Goal: Task Accomplishment & Management: Manage account settings

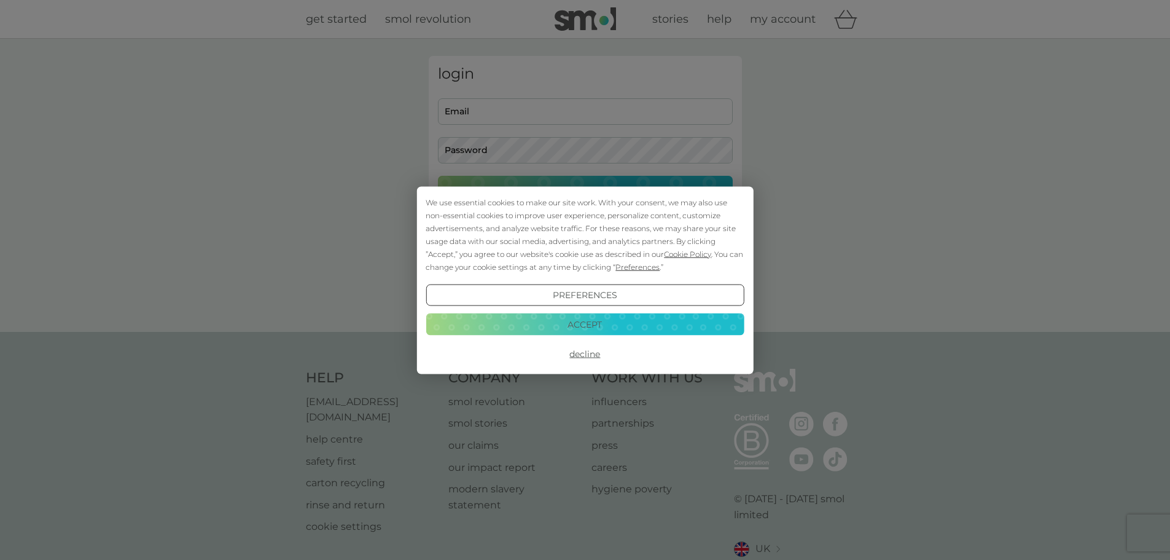
type input "[EMAIL_ADDRESS][DOMAIN_NAME]"
click at [590, 353] on button "Decline" at bounding box center [585, 354] width 318 height 22
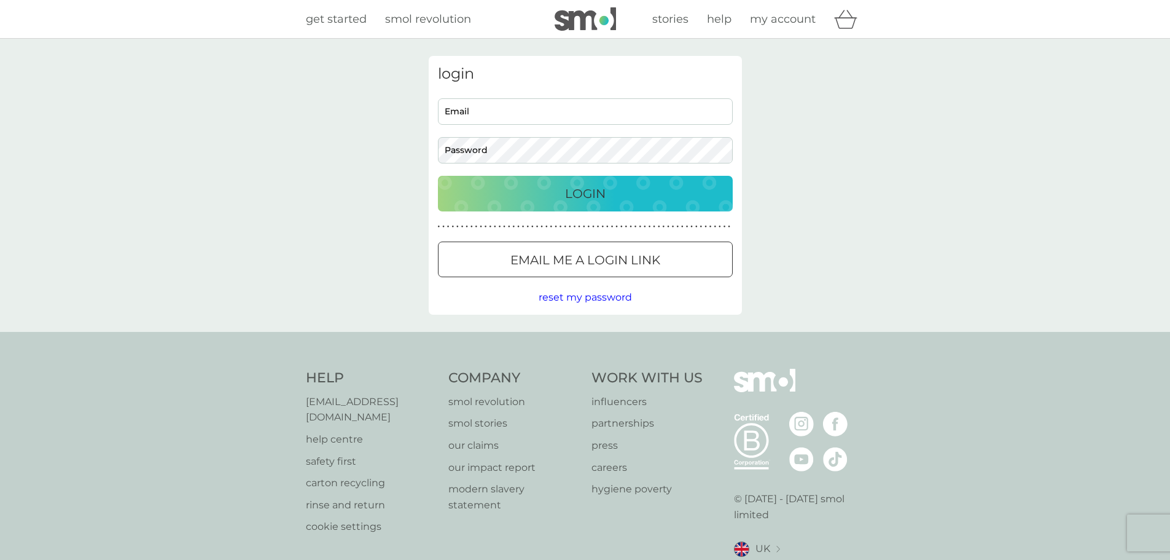
type input "[EMAIL_ADDRESS][DOMAIN_NAME]"
click at [595, 195] on p "Login" at bounding box center [585, 194] width 41 height 20
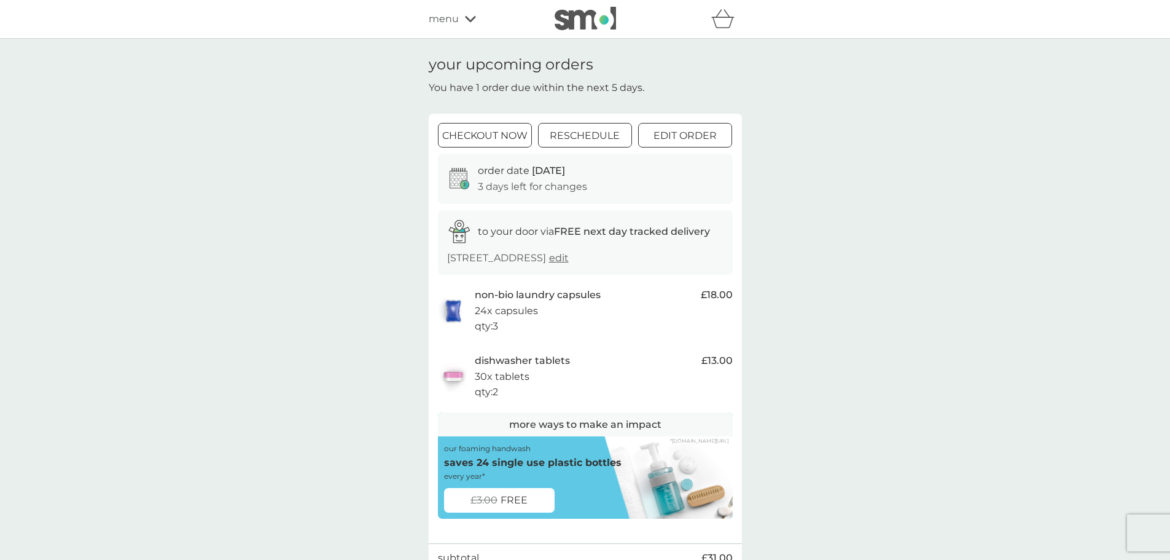
click at [589, 142] on div at bounding box center [585, 136] width 44 height 13
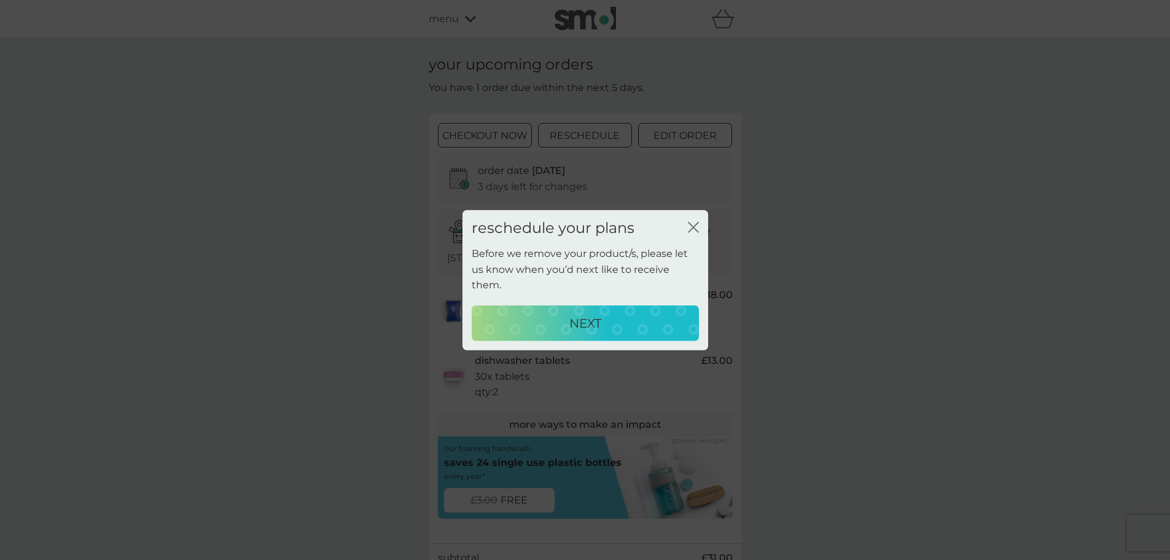
click at [578, 321] on p "NEXT" at bounding box center [585, 323] width 32 height 20
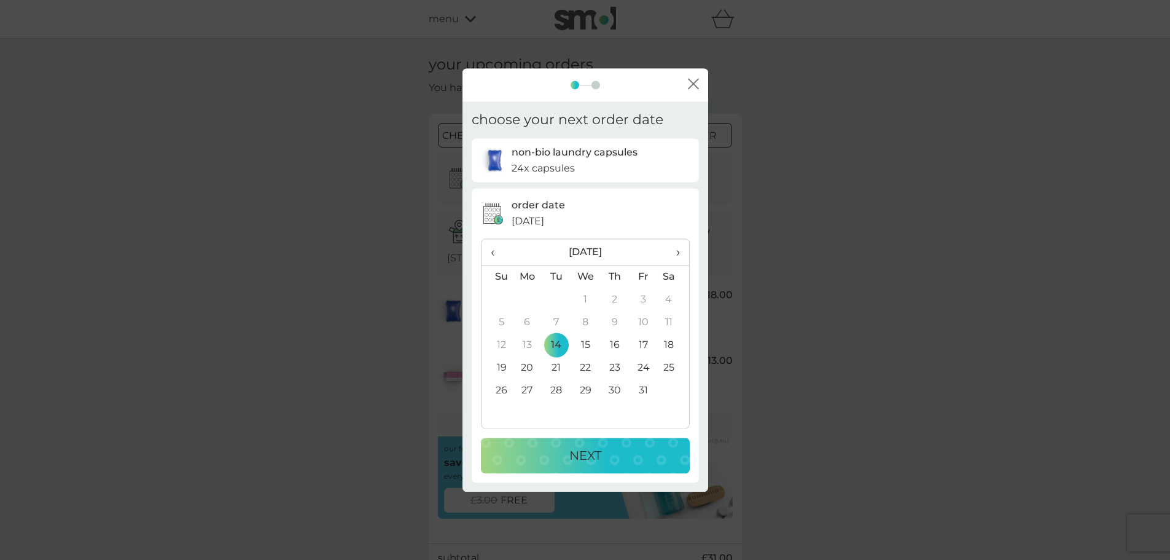
click at [694, 82] on icon "close" at bounding box center [696, 84] width 5 height 10
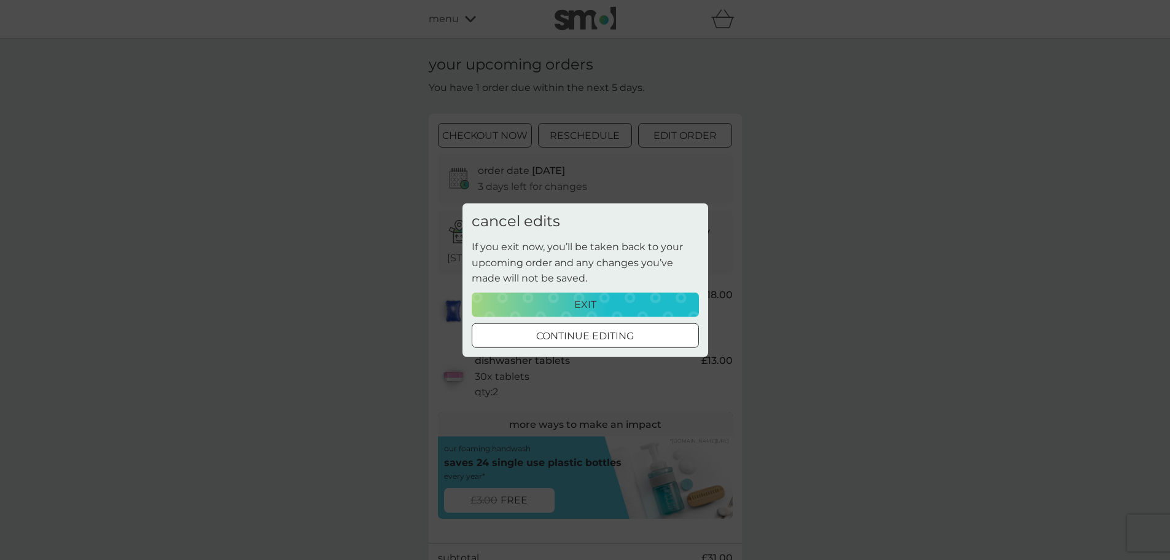
click at [594, 297] on p "exit" at bounding box center [585, 305] width 22 height 16
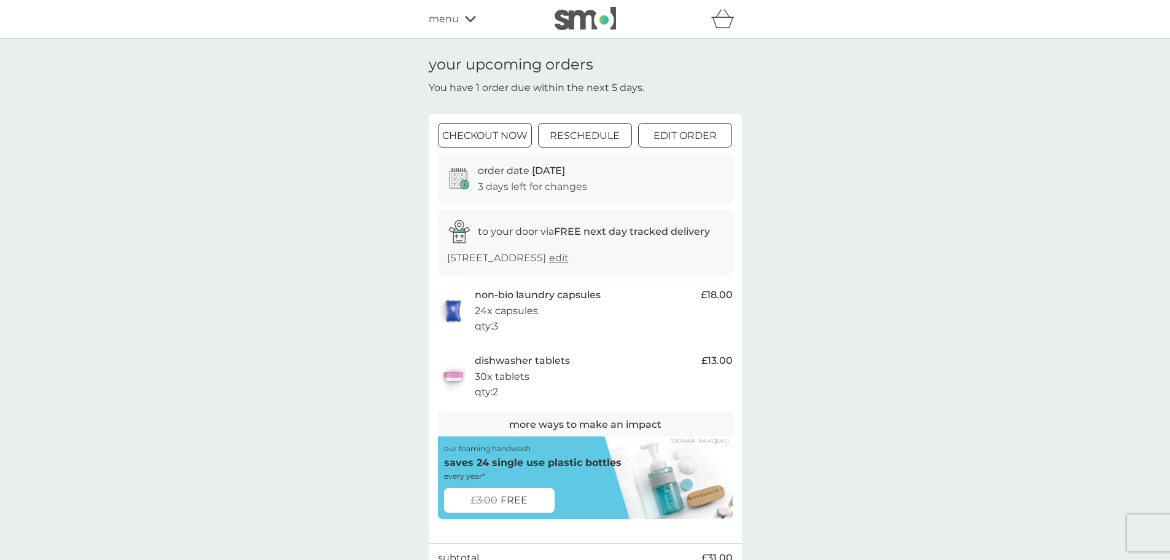
click at [589, 300] on p "non-bio laundry capsules" at bounding box center [538, 295] width 126 height 16
click at [694, 133] on div at bounding box center [685, 136] width 44 height 13
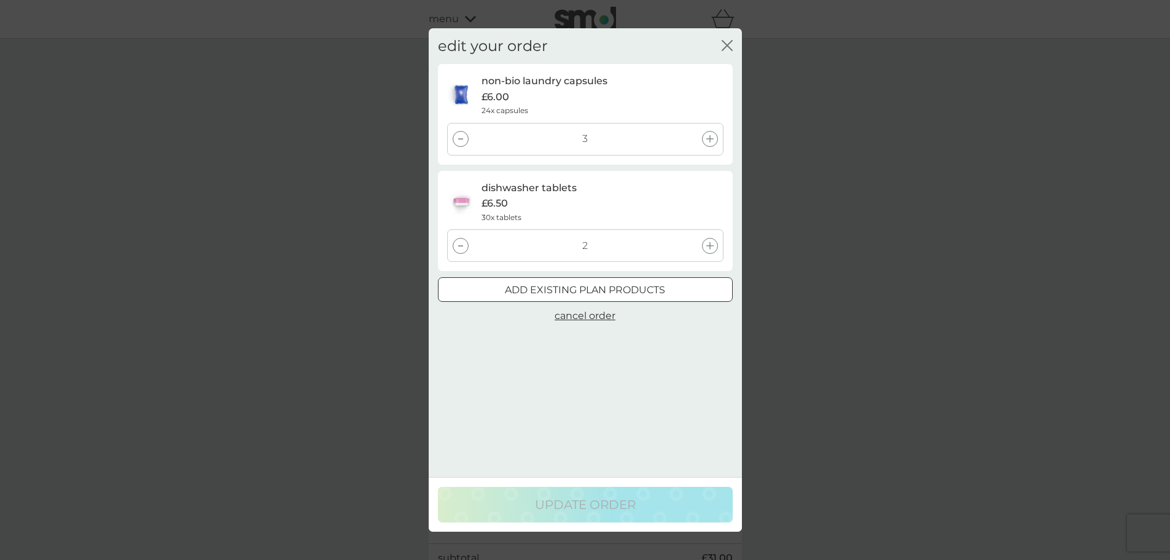
click at [460, 139] on icon at bounding box center [460, 138] width 5 height 1
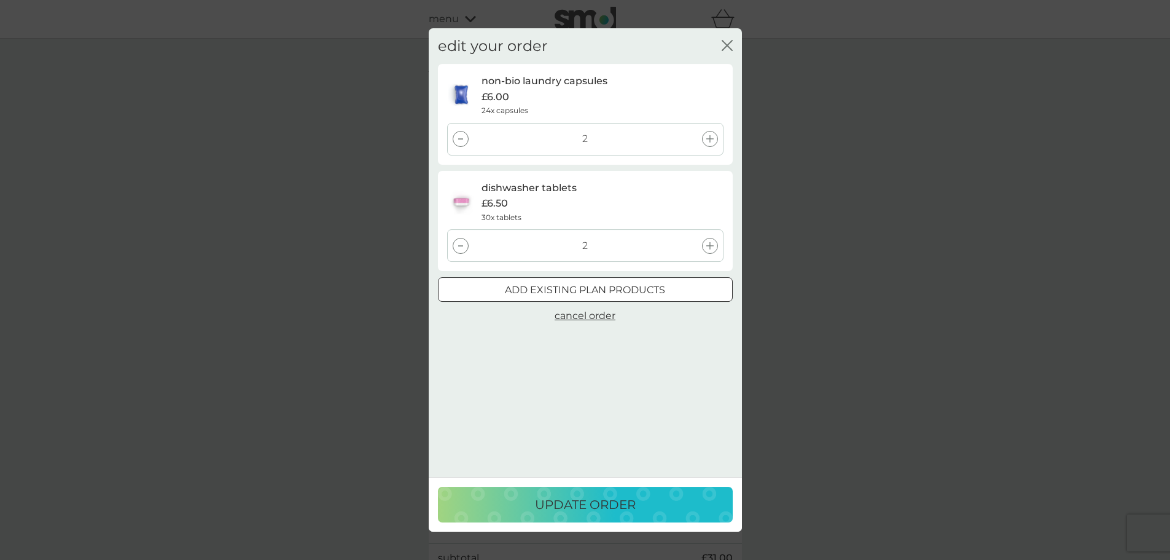
click at [460, 139] on icon at bounding box center [460, 138] width 5 height 1
click at [461, 246] on div at bounding box center [461, 246] width 16 height 16
click at [580, 294] on div at bounding box center [585, 289] width 44 height 13
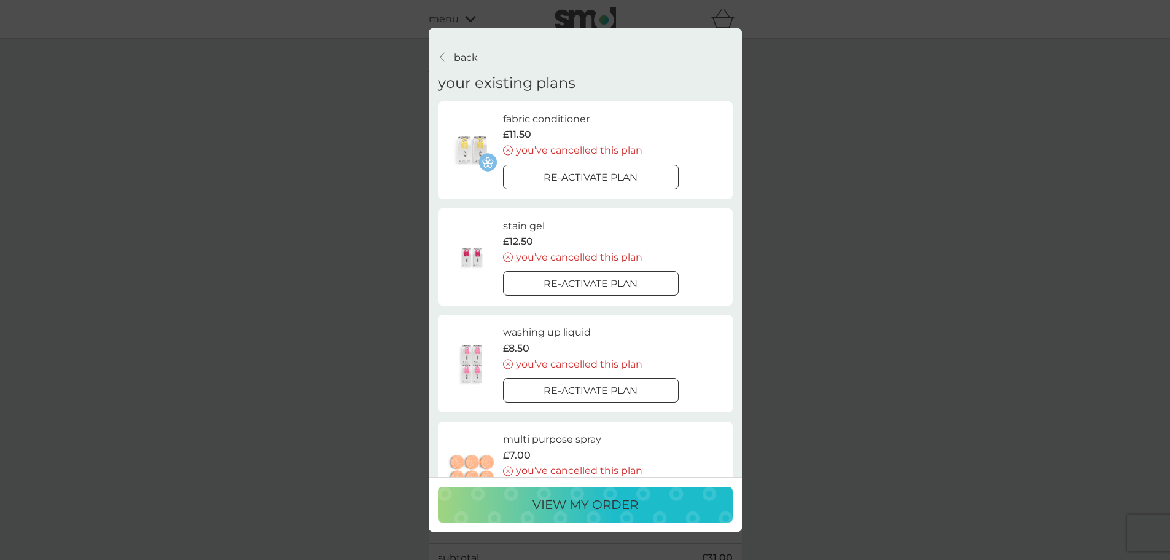
click at [566, 506] on p "view my order" at bounding box center [586, 505] width 106 height 20
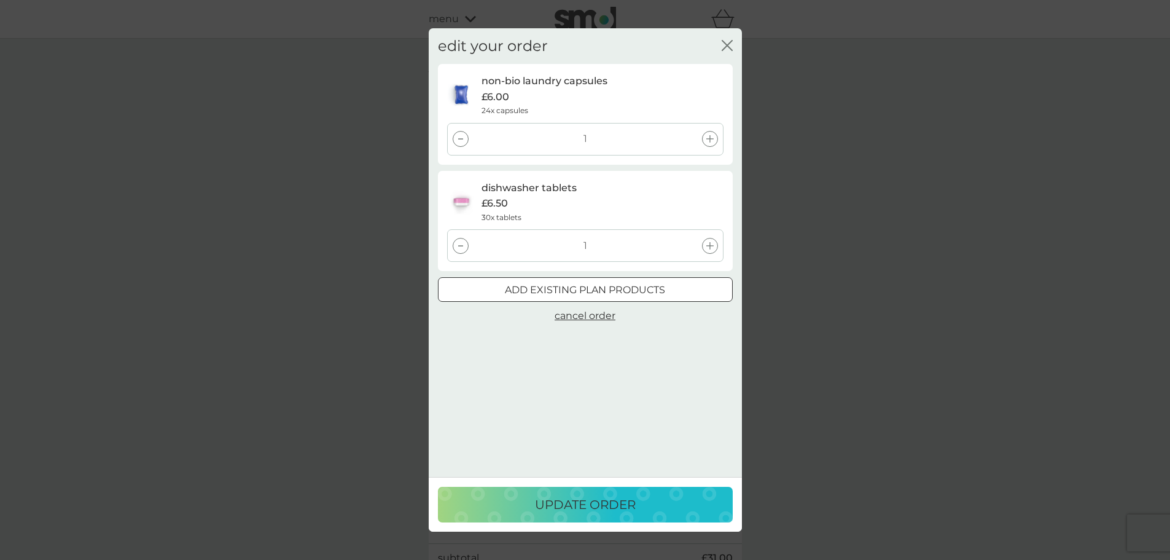
click at [576, 507] on p "update order" at bounding box center [585, 505] width 101 height 20
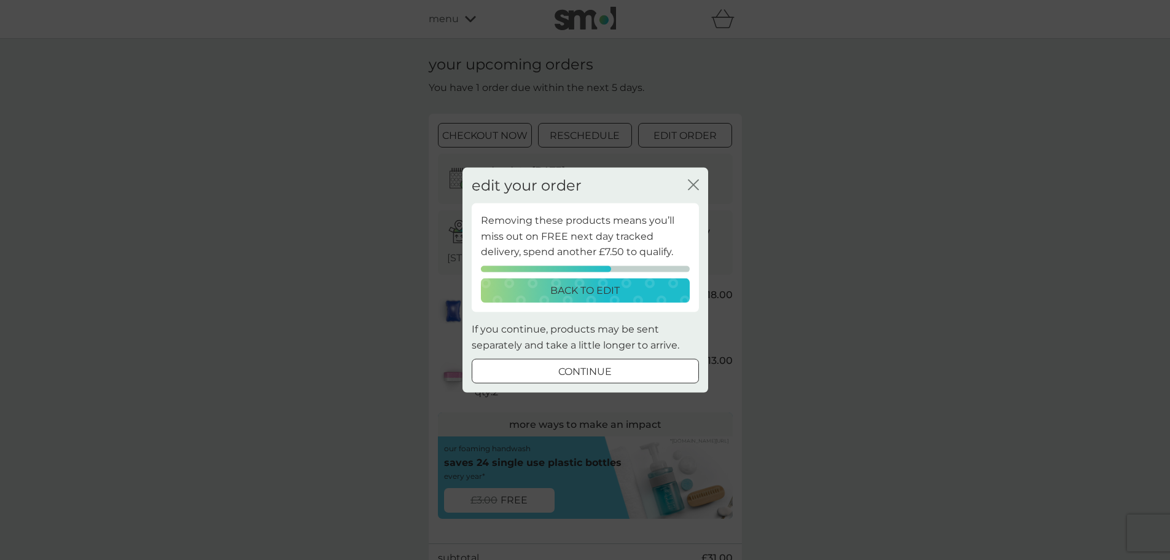
click at [590, 370] on div at bounding box center [585, 371] width 44 height 13
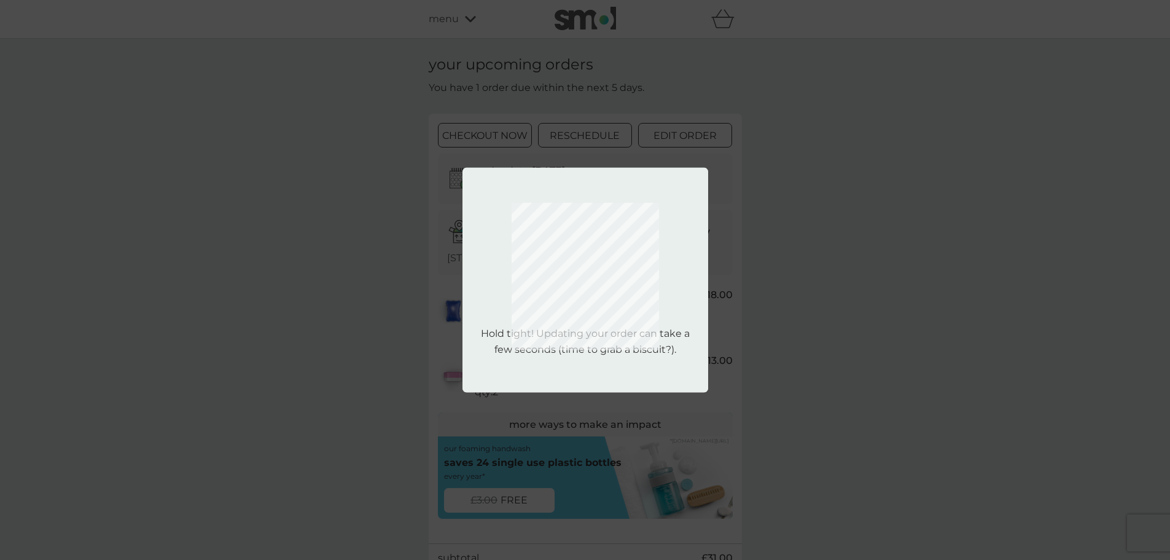
click at [858, 329] on div "Removing these products means you’ll miss out on FREE next day tracked delivery…" at bounding box center [585, 280] width 1170 height 560
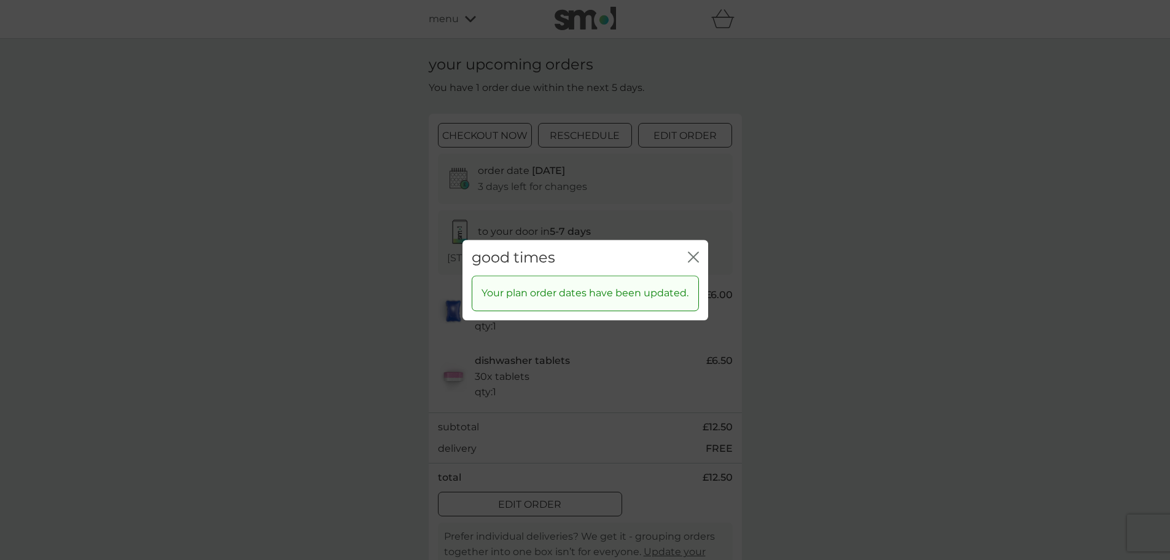
click at [694, 260] on icon "close" at bounding box center [693, 256] width 11 height 11
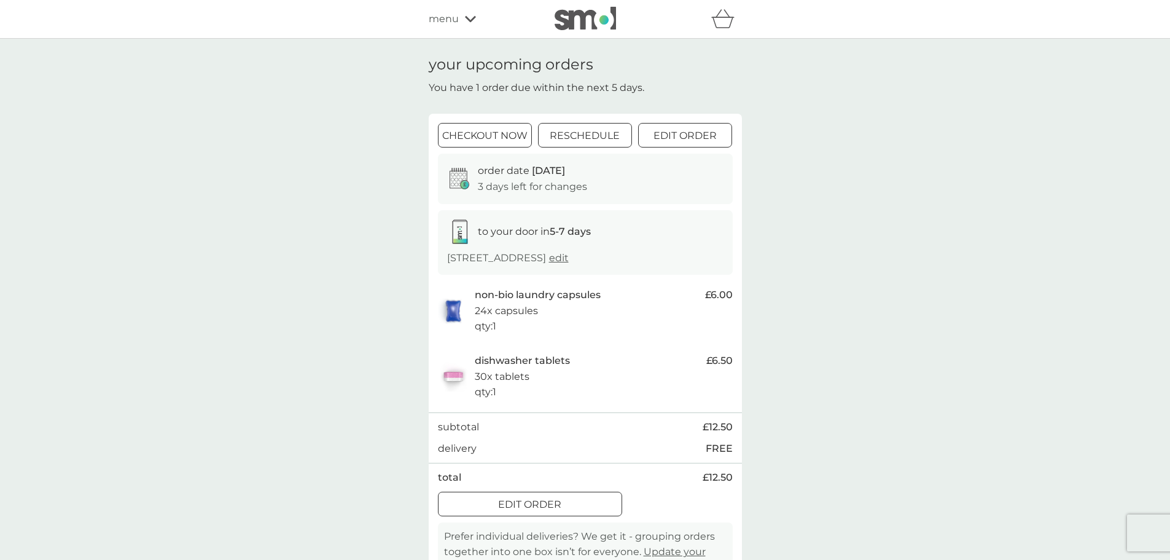
click at [561, 141] on p "reschedule" at bounding box center [585, 136] width 70 height 16
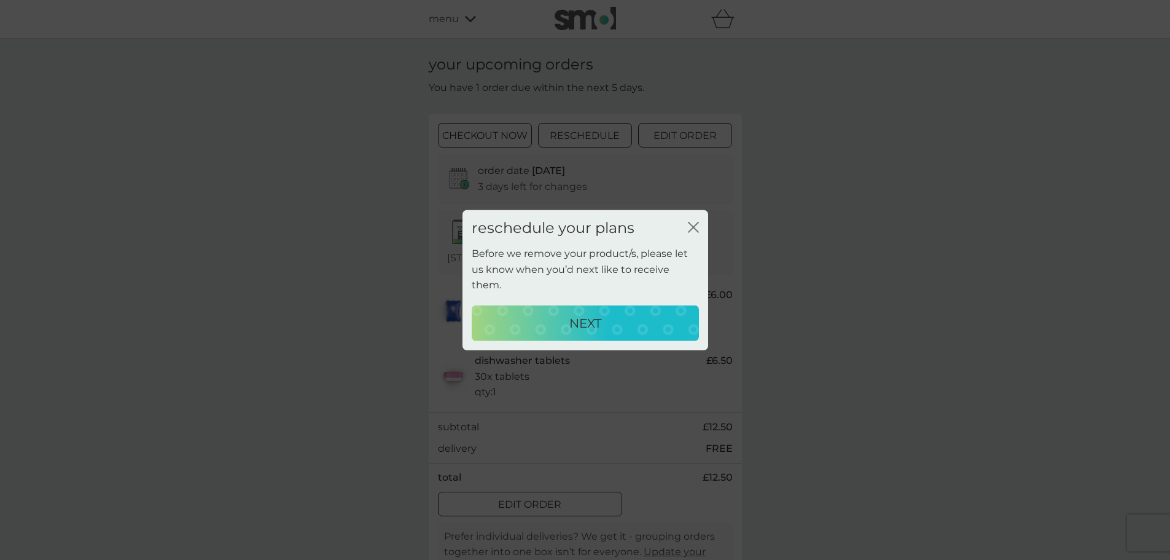
click at [590, 321] on p "NEXT" at bounding box center [585, 323] width 32 height 20
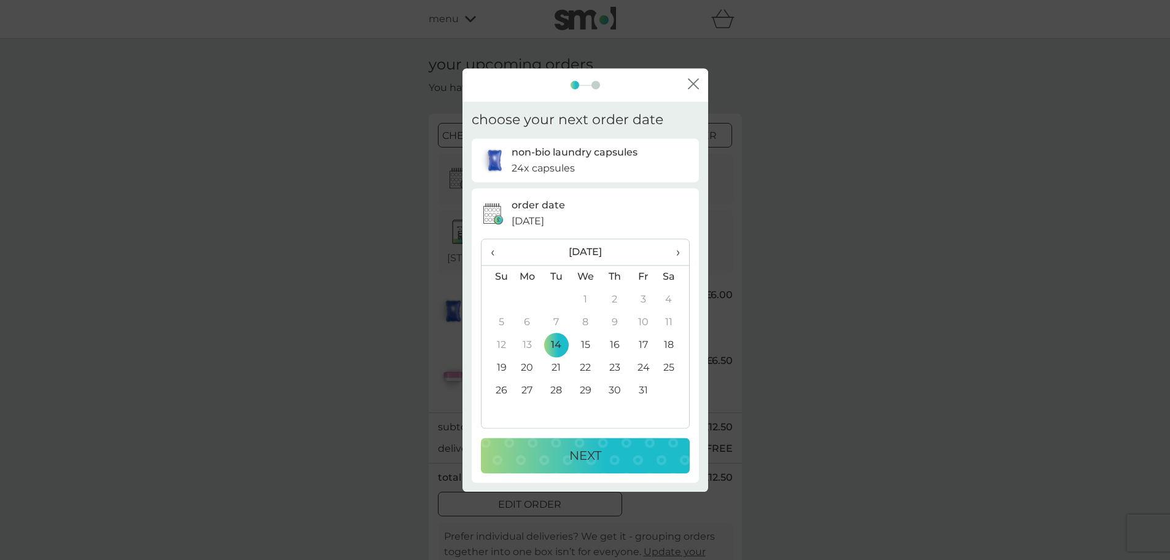
click at [557, 393] on td "28" at bounding box center [556, 390] width 29 height 23
click at [589, 455] on p "NEXT" at bounding box center [585, 455] width 32 height 20
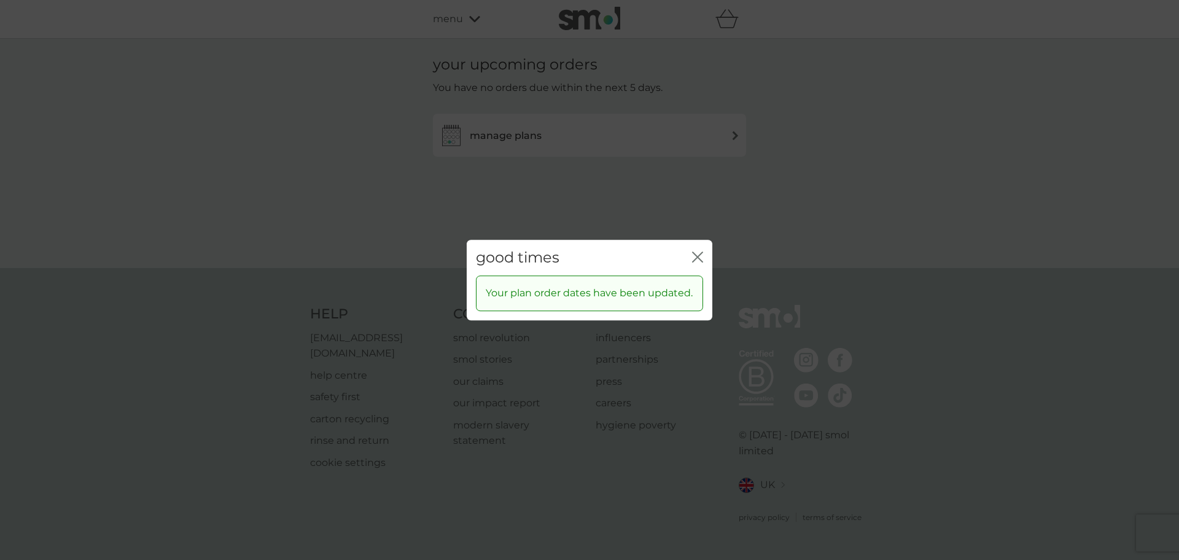
click at [694, 260] on icon "close" at bounding box center [697, 256] width 11 height 11
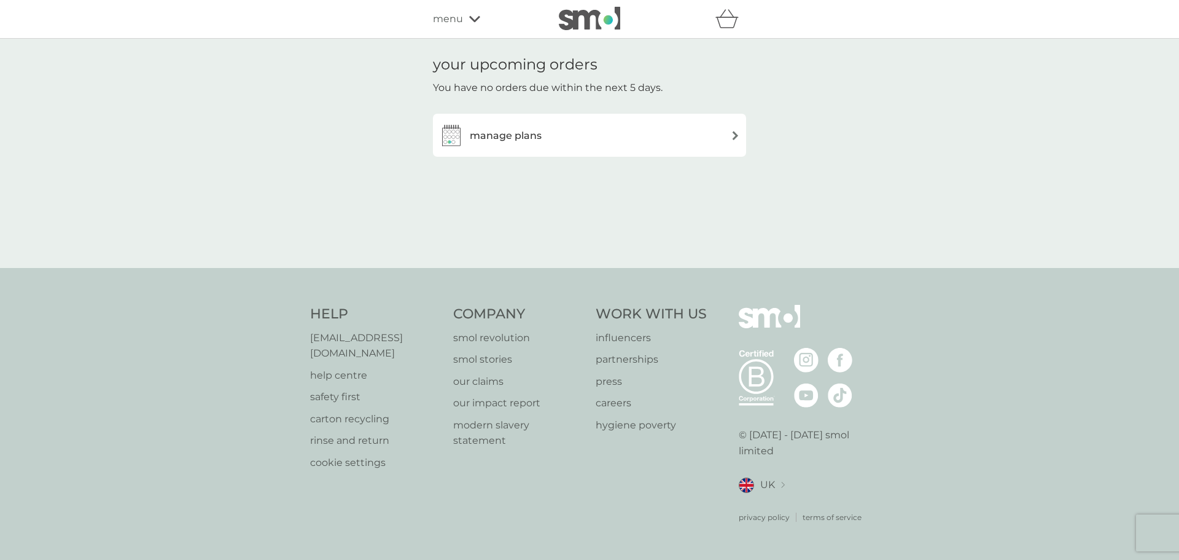
click at [465, 17] on div "menu" at bounding box center [485, 19] width 104 height 16
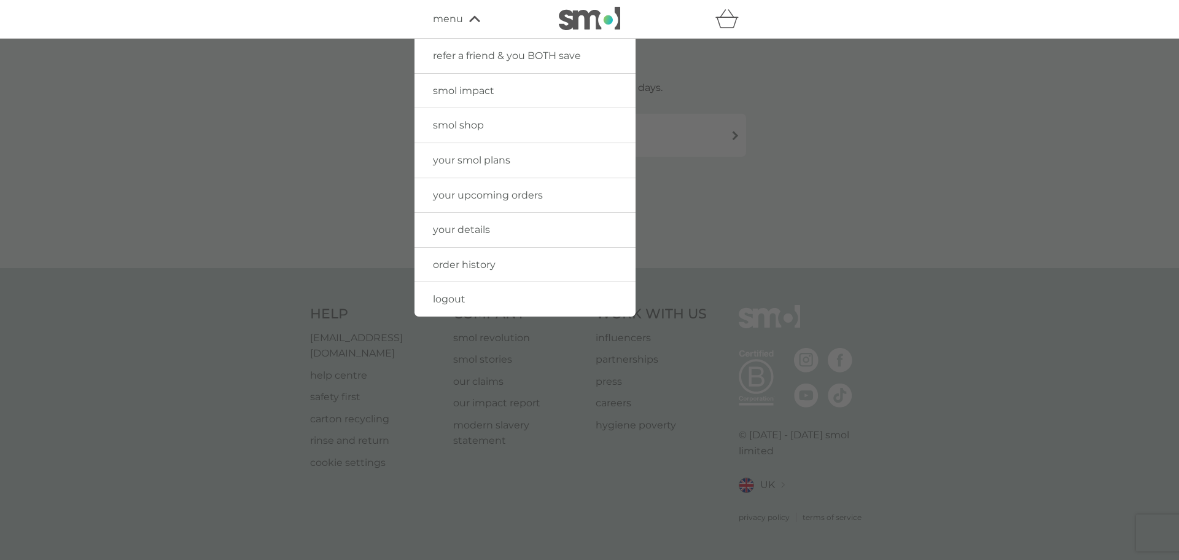
click at [440, 297] on span "logout" at bounding box center [449, 299] width 33 height 12
